Goal: Information Seeking & Learning: Learn about a topic

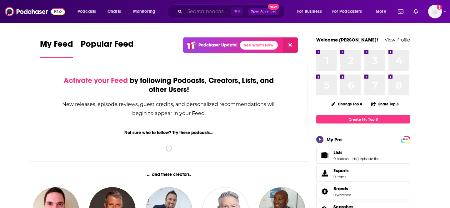
click at [190, 11] on input "Search podcasts, credits, & more..." at bounding box center [208, 12] width 47 height 10
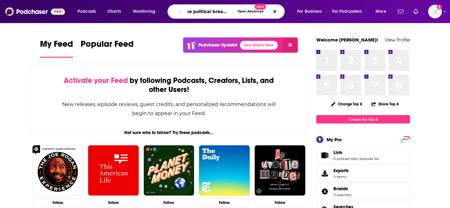
scroll to position [0, 10]
type input "the political breakdown"
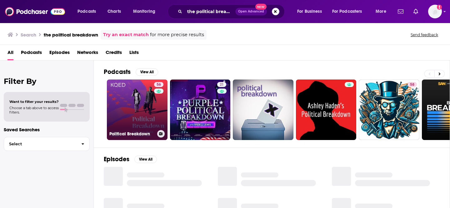
click at [145, 115] on link "56 Political Breakdown" at bounding box center [137, 110] width 61 height 61
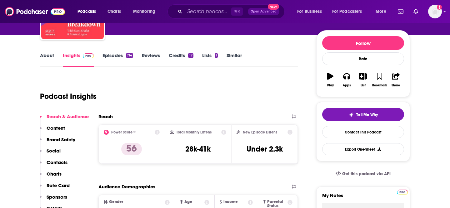
scroll to position [67, 0]
